Goal: Transaction & Acquisition: Purchase product/service

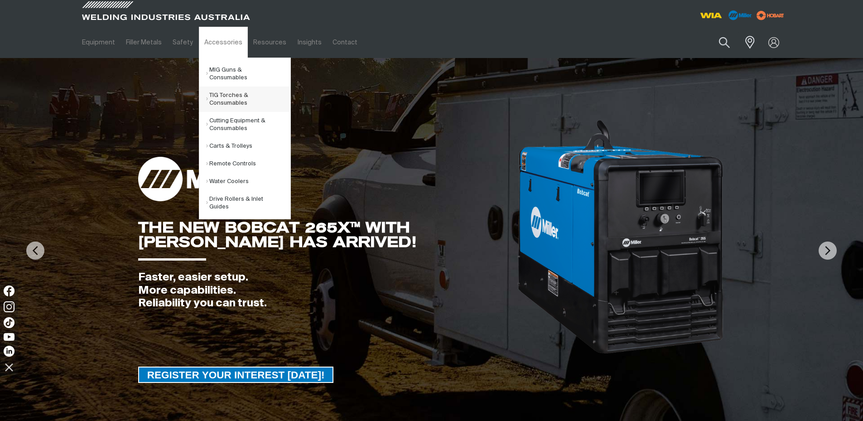
click at [221, 92] on link "TIG Torches & Consumables" at bounding box center [248, 99] width 84 height 25
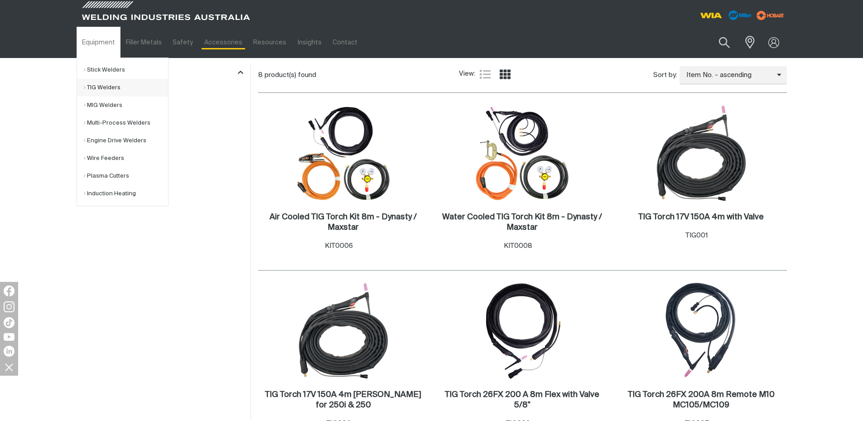
click at [104, 88] on link "TIG Welders" at bounding box center [126, 88] width 84 height 18
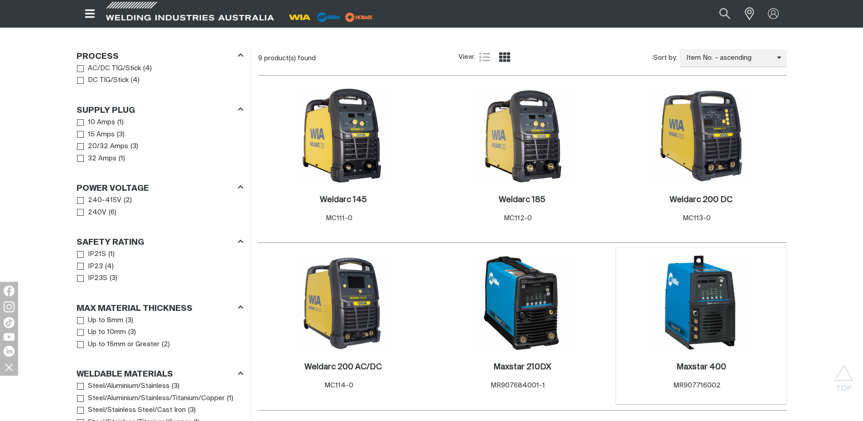
scroll to position [412, 0]
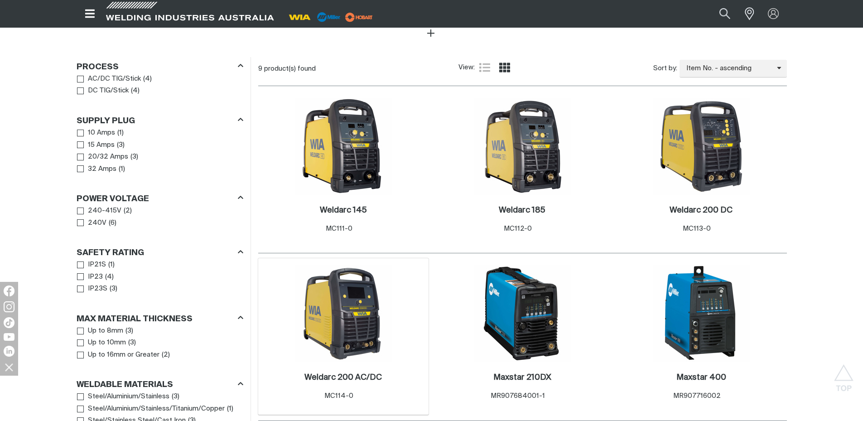
click at [350, 332] on img at bounding box center [343, 313] width 97 height 97
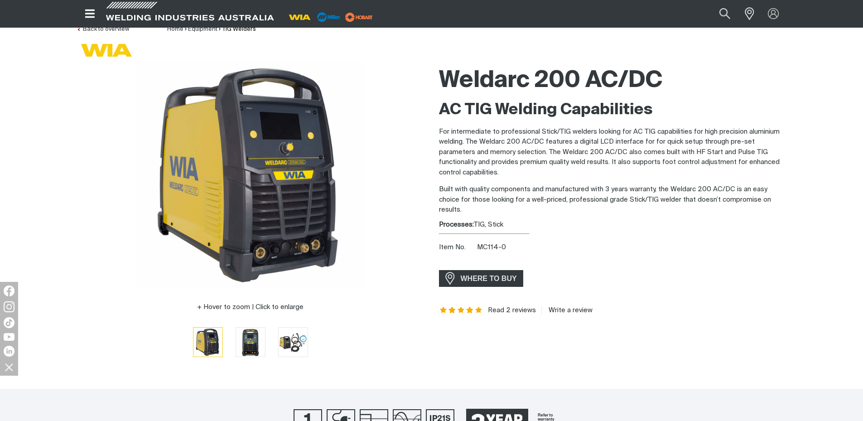
scroll to position [10, 0]
